Goal: Task Accomplishment & Management: Manage account settings

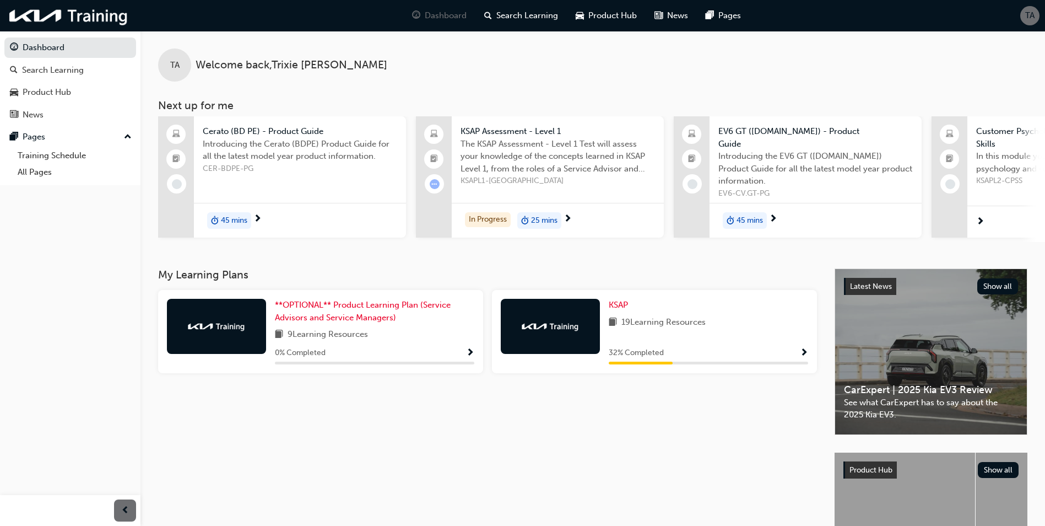
click at [1033, 13] on span "TA" at bounding box center [1030, 15] width 9 height 13
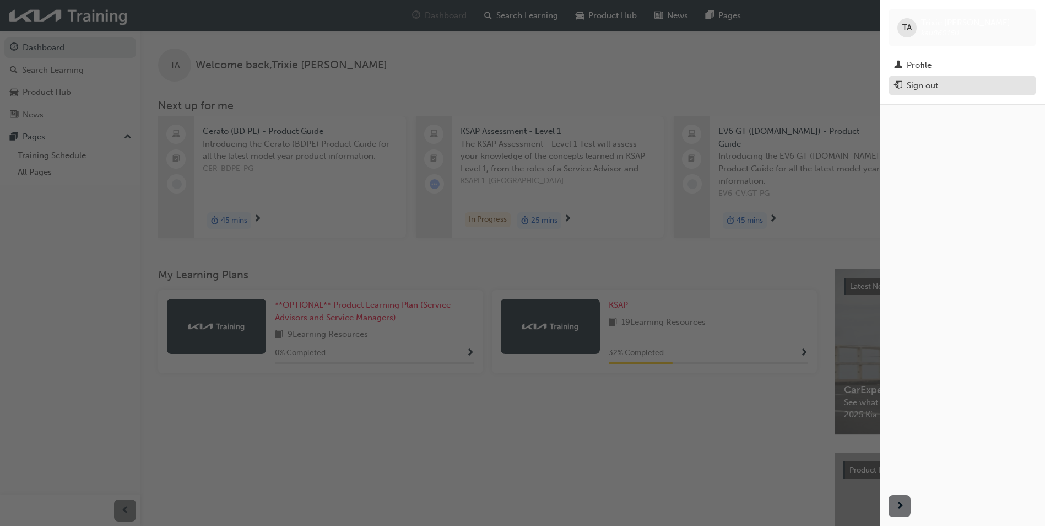
click at [935, 88] on div "Sign out" at bounding box center [922, 85] width 31 height 13
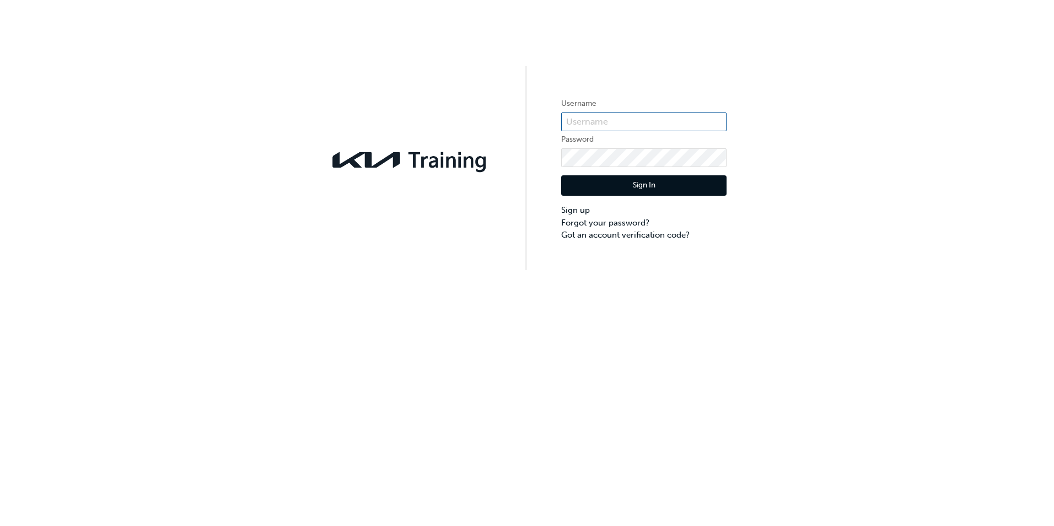
type input "KAU86016I1"
click at [625, 120] on input "KAU86016I1" at bounding box center [643, 121] width 165 height 19
drag, startPoint x: 636, startPoint y: 114, endPoint x: 561, endPoint y: 114, distance: 74.9
click at [561, 114] on input "KAU86016I1" at bounding box center [643, 121] width 165 height 19
drag, startPoint x: 588, startPoint y: 118, endPoint x: 529, endPoint y: 39, distance: 99.3
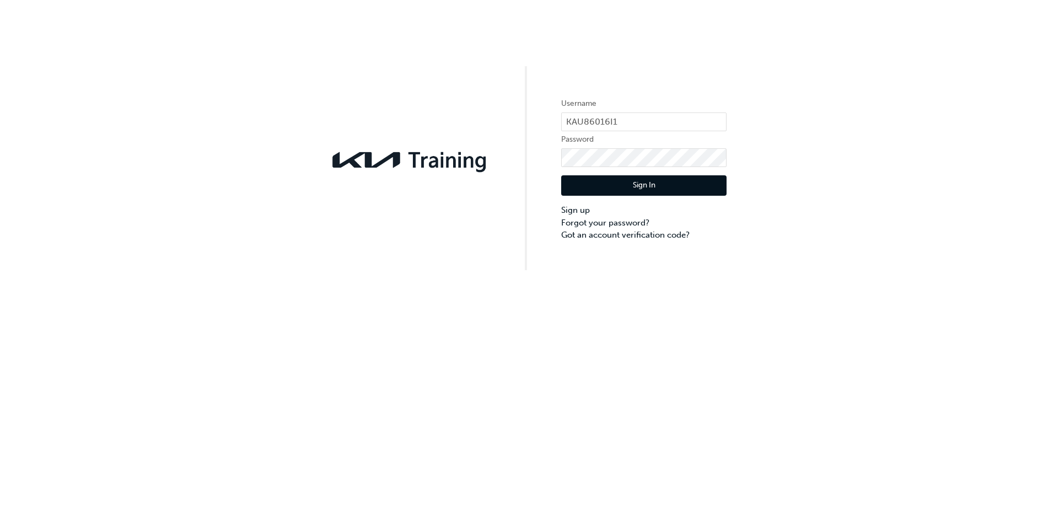
click at [529, 39] on div "Username KAU86016I1 Password Sign In Sign up Forgot your password? Got an accou…" at bounding box center [527, 135] width 1054 height 270
click at [622, 117] on input "KAU86016I1" at bounding box center [643, 121] width 165 height 19
drag, startPoint x: 622, startPoint y: 117, endPoint x: 564, endPoint y: 118, distance: 57.9
click at [564, 118] on input "KAU86016I1" at bounding box center [643, 121] width 165 height 19
drag, startPoint x: 493, startPoint y: 322, endPoint x: 563, endPoint y: 241, distance: 107.8
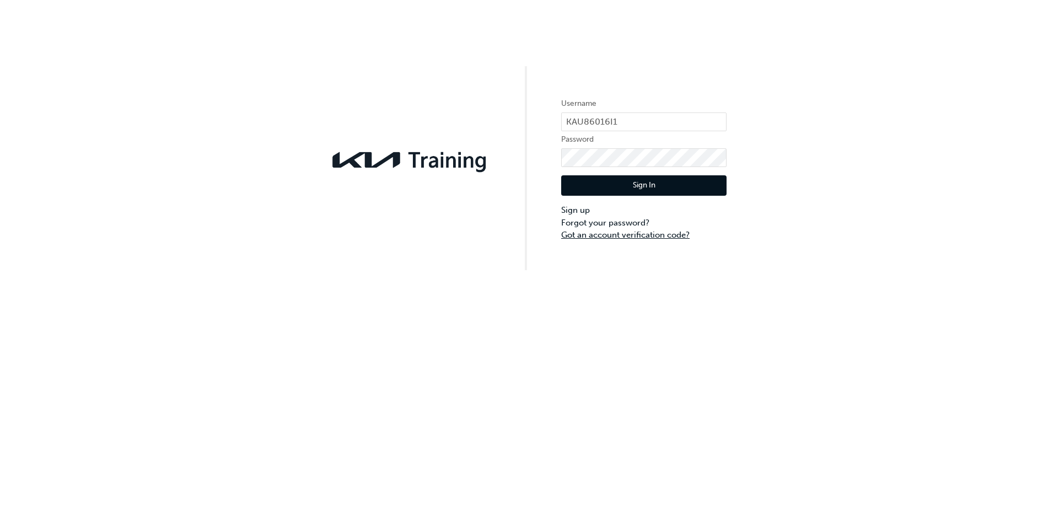
click at [493, 322] on div "Username KAU86016I1 Password Sign In Sign up Forgot your password? Got an accou…" at bounding box center [527, 263] width 1054 height 526
drag, startPoint x: 570, startPoint y: 147, endPoint x: 964, endPoint y: 147, distance: 394.0
click at [975, 147] on div "Username KAU86016I1 Password Sign In Sign up Forgot your password? Got an accou…" at bounding box center [527, 135] width 1054 height 270
click at [553, 160] on div "Username KAU86016I1 Password Sign In Sign up Forgot your password? Got an accou…" at bounding box center [527, 135] width 1054 height 270
click at [336, 401] on div "Username KAU86016I1 Password Sign In Sign up Forgot your password? Got an accou…" at bounding box center [527, 263] width 1054 height 526
